Goal: Task Accomplishment & Management: Manage account settings

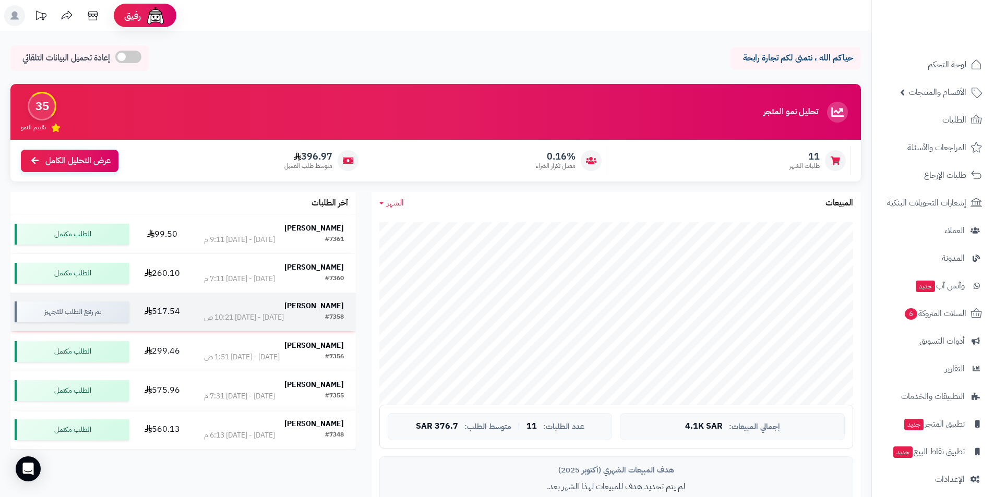
click at [311, 305] on strong "[PERSON_NAME]" at bounding box center [313, 306] width 59 height 11
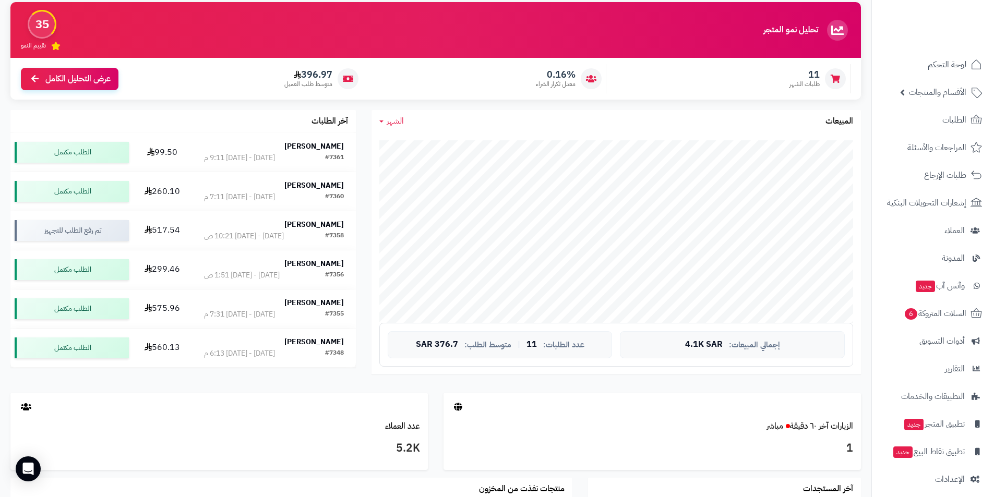
scroll to position [261, 0]
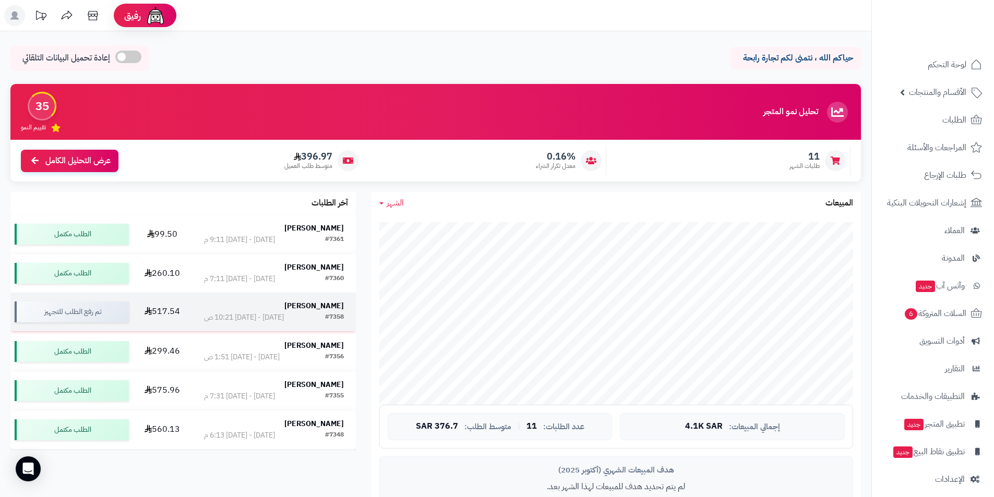
click at [311, 304] on strong "[PERSON_NAME]" at bounding box center [313, 306] width 59 height 11
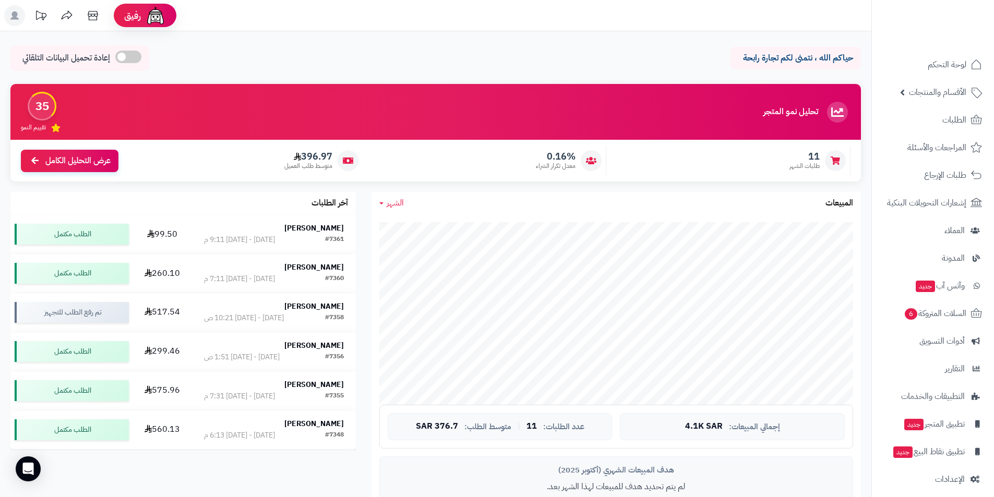
scroll to position [52, 0]
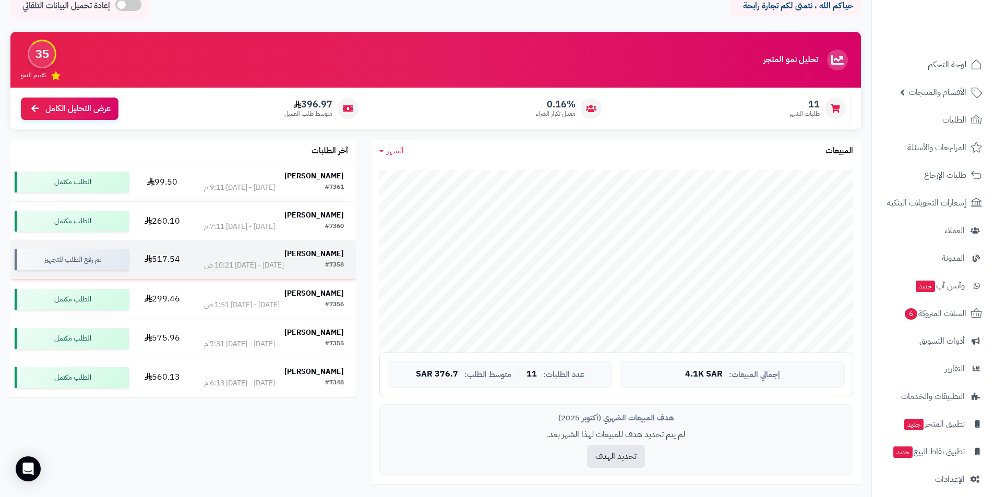
click at [318, 258] on strong "[PERSON_NAME]" at bounding box center [313, 253] width 59 height 11
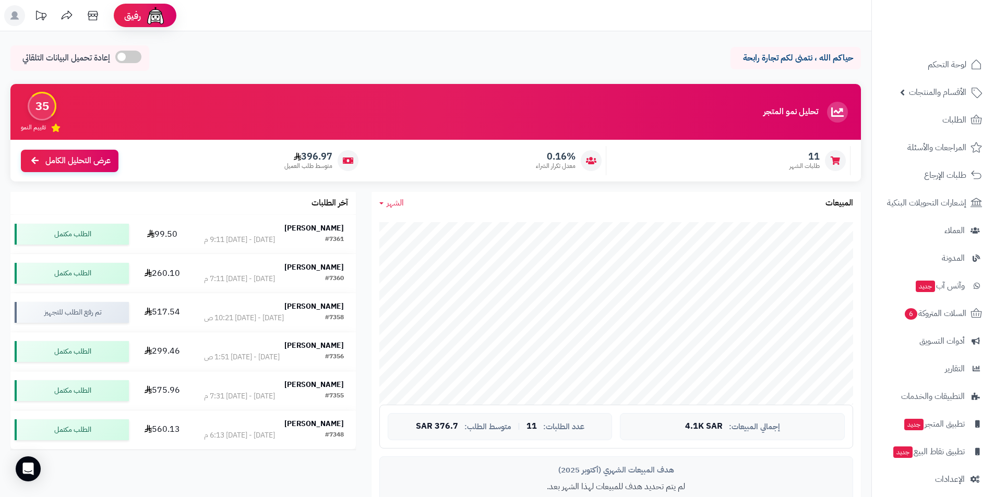
scroll to position [52, 0]
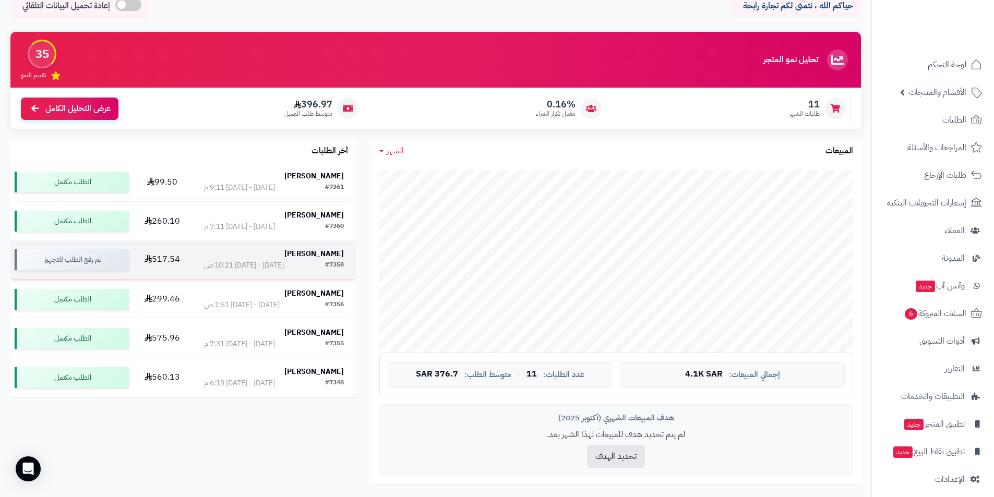
click at [318, 259] on div "[PERSON_NAME]" at bounding box center [274, 254] width 140 height 11
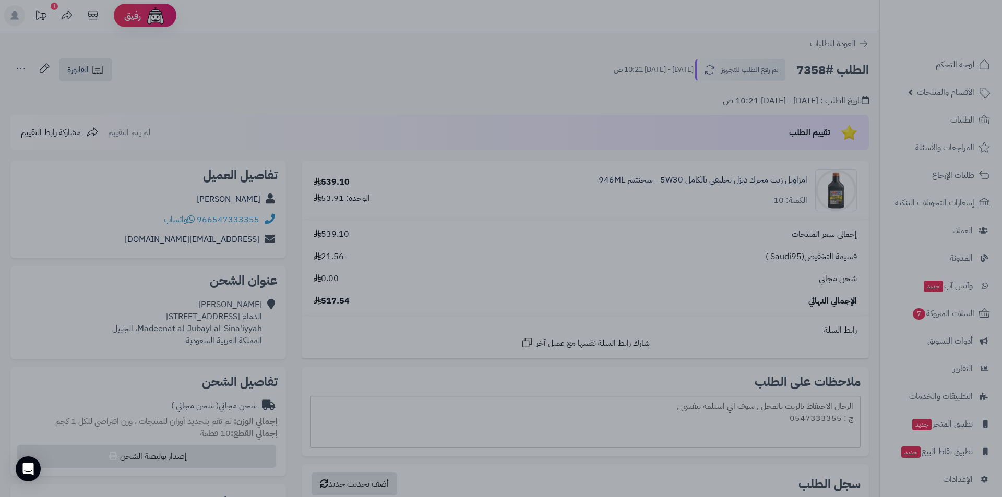
click at [314, 74] on div at bounding box center [501, 248] width 1002 height 497
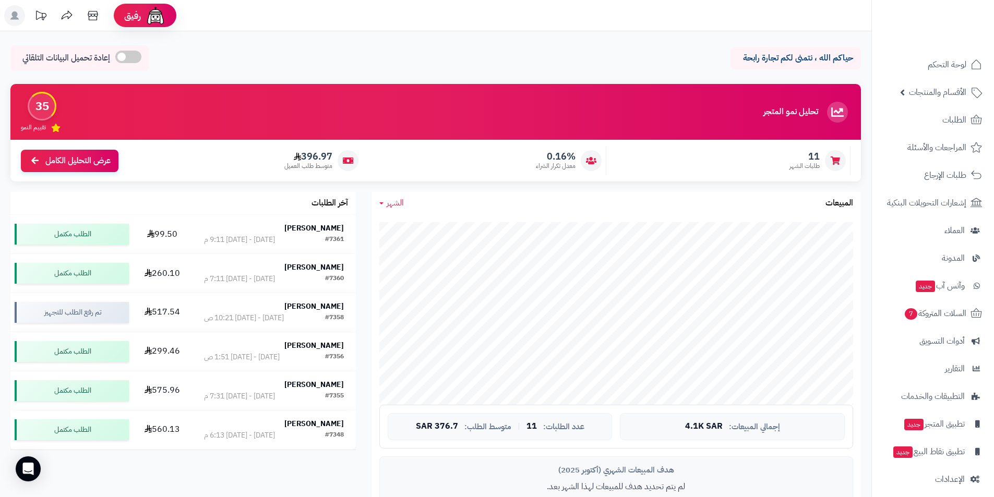
scroll to position [52, 0]
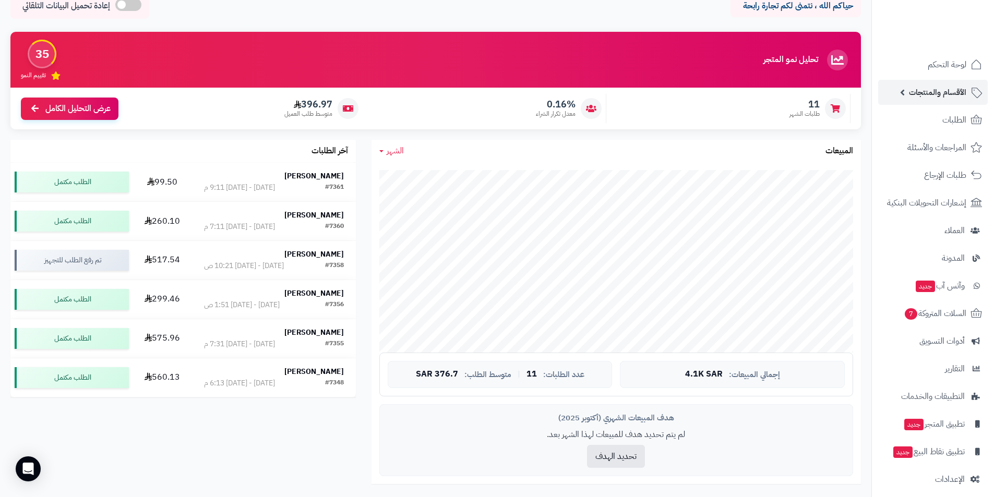
click at [902, 92] on link "الأقسام والمنتجات" at bounding box center [933, 92] width 110 height 25
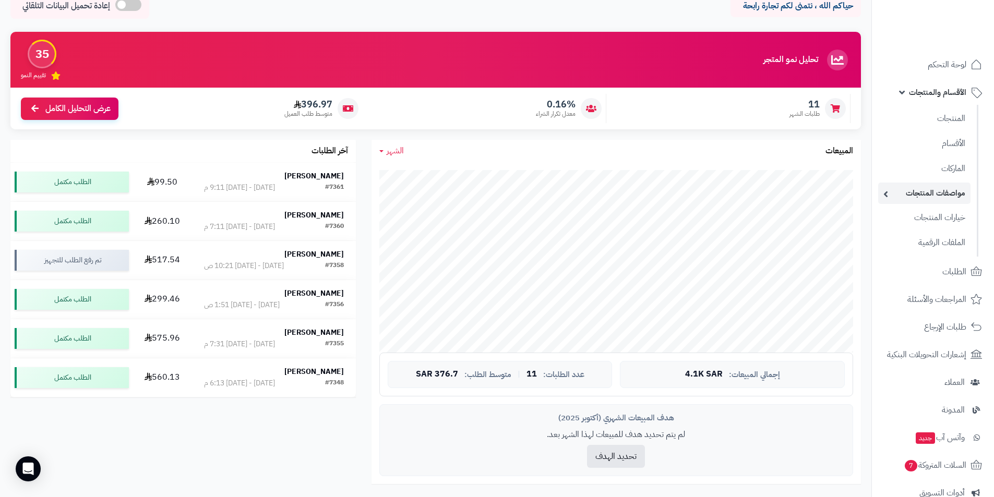
click at [922, 187] on link "مواصفات المنتجات" at bounding box center [924, 193] width 92 height 21
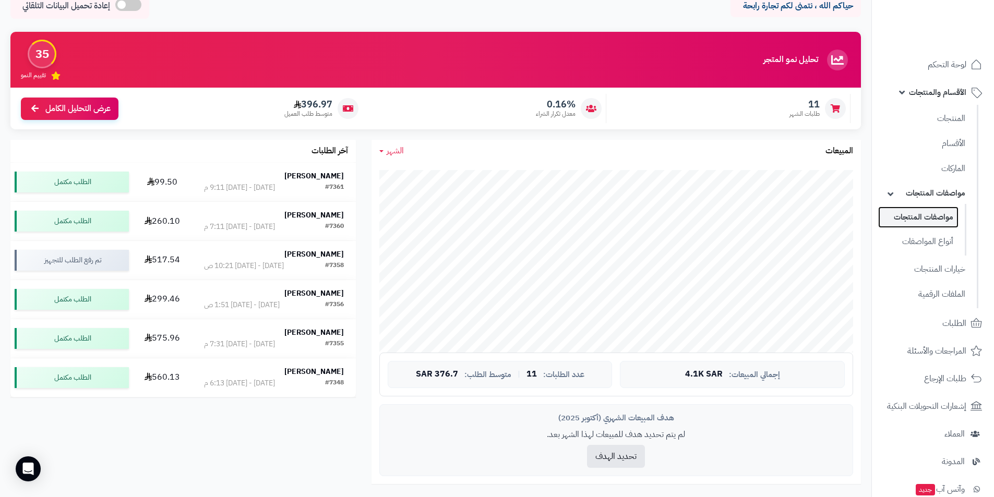
click at [913, 219] on link "مواصفات المنتجات" at bounding box center [918, 217] width 80 height 21
